Goal: Information Seeking & Learning: Check status

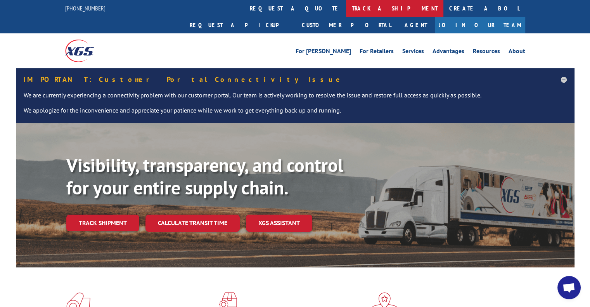
click at [346, 9] on link "track a shipment" at bounding box center [394, 8] width 97 height 17
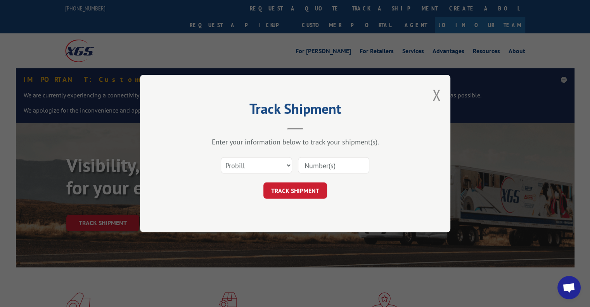
click at [321, 164] on input at bounding box center [333, 165] width 71 height 16
paste input "2849637"
type input "2849637"
click at [300, 189] on button "TRACK SHIPMENT" at bounding box center [295, 190] width 64 height 16
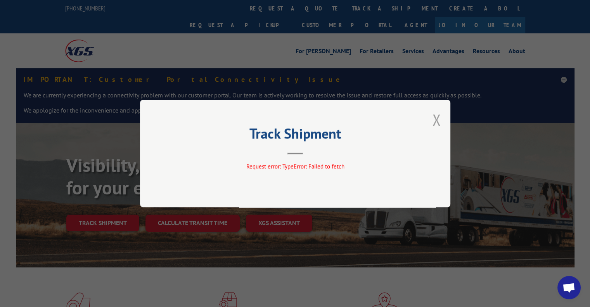
click at [439, 122] on button "Close modal" at bounding box center [436, 119] width 9 height 21
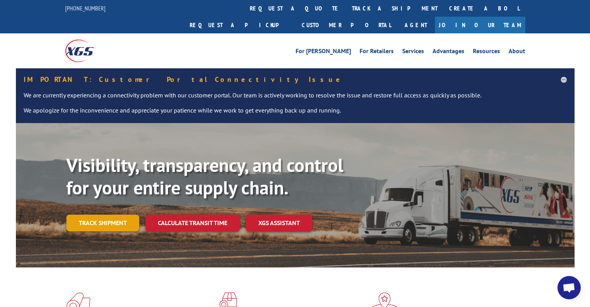
click at [116, 214] on link "Track shipment" at bounding box center [102, 222] width 73 height 16
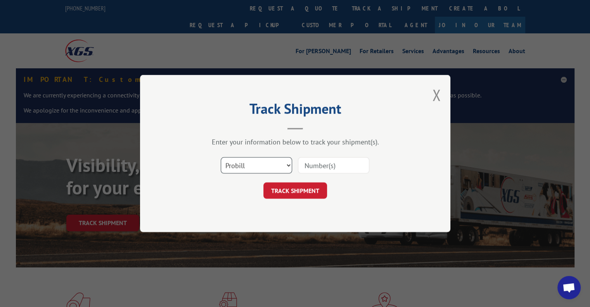
click at [288, 164] on select "Select category... Probill BOL PO" at bounding box center [256, 165] width 71 height 16
select select "po"
click at [221, 157] on select "Select category... Probill BOL PO" at bounding box center [256, 165] width 71 height 16
click at [320, 166] on input at bounding box center [333, 165] width 71 height 16
paste input "2849637"
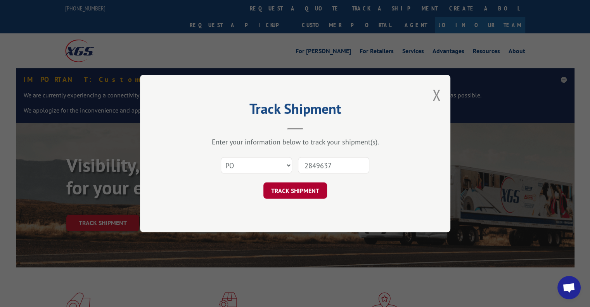
type input "2849637"
click at [297, 189] on button "TRACK SHIPMENT" at bounding box center [295, 190] width 64 height 16
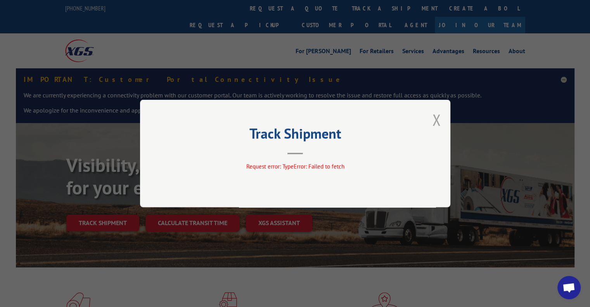
click at [434, 116] on button "Close modal" at bounding box center [436, 119] width 9 height 21
